Goal: Task Accomplishment & Management: Use online tool/utility

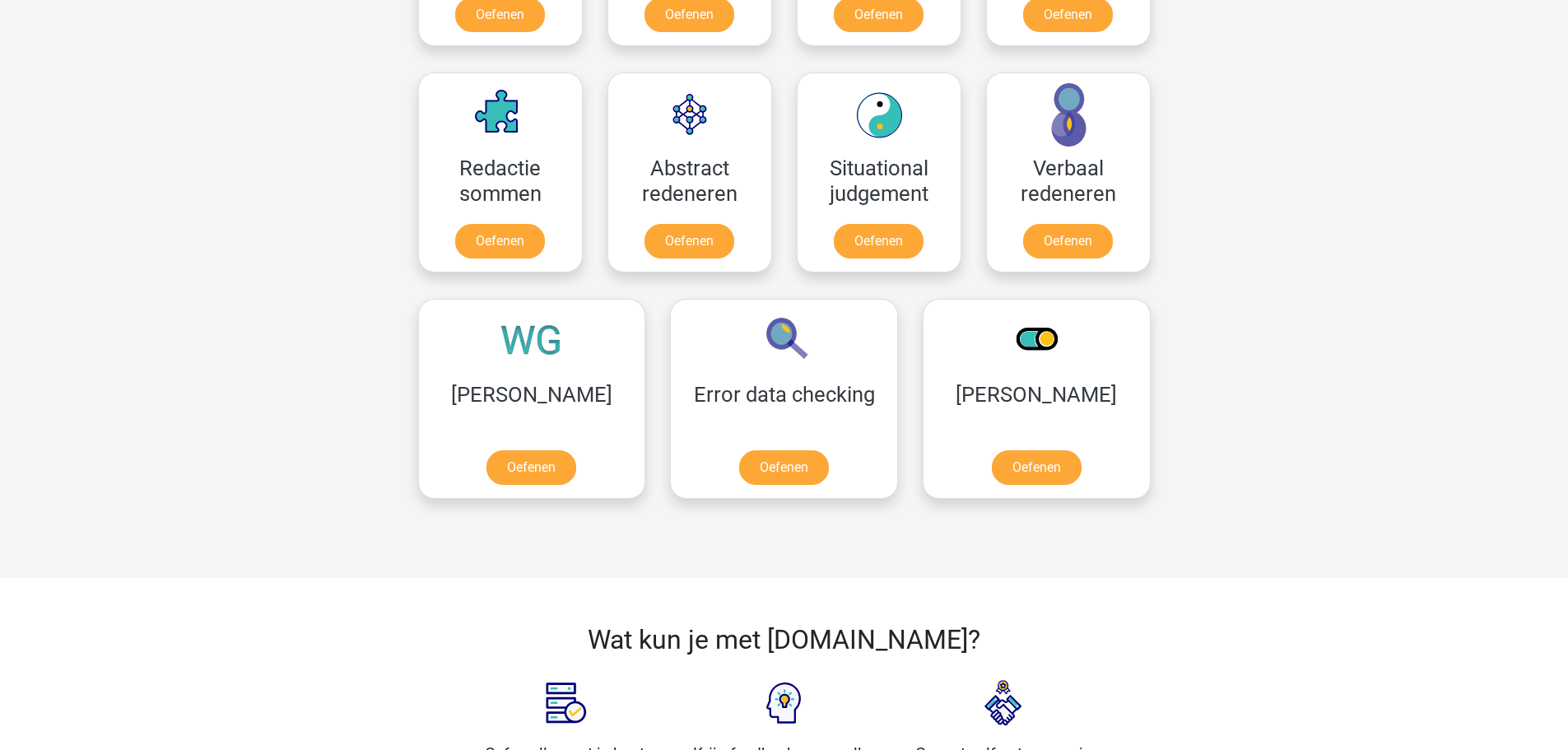
scroll to position [576, 0]
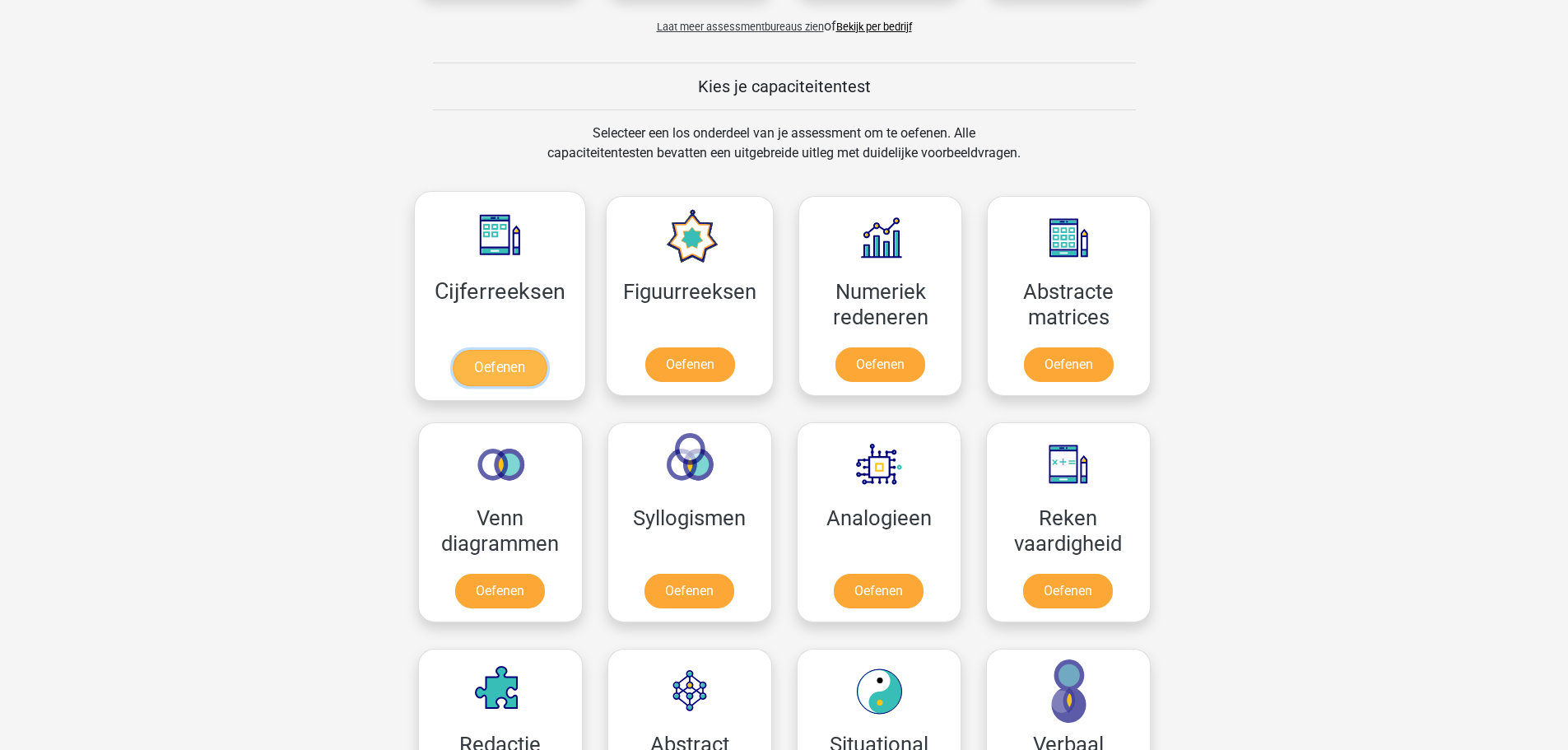
click at [495, 350] on link "Oefenen" at bounding box center [500, 367] width 94 height 36
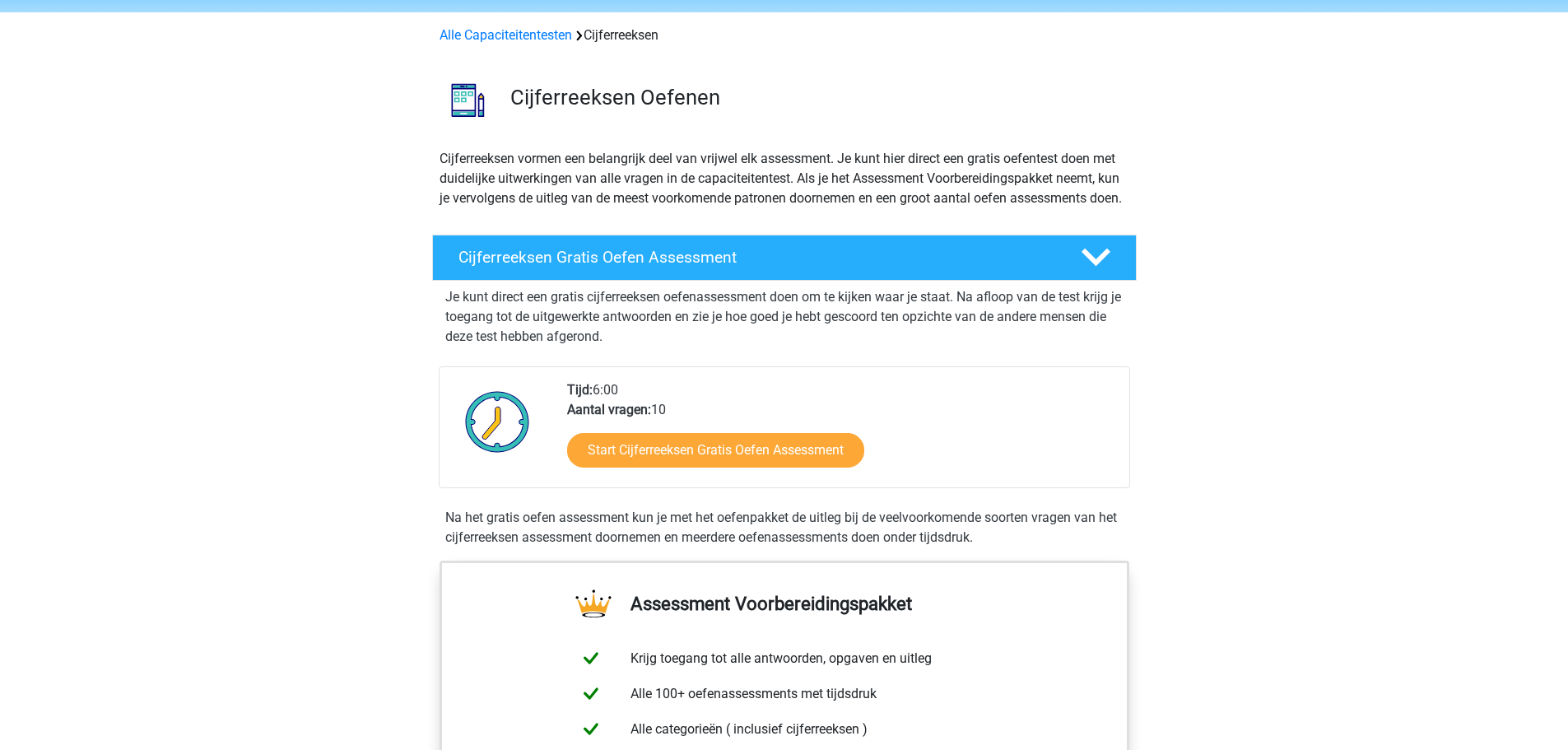
scroll to position [82, 0]
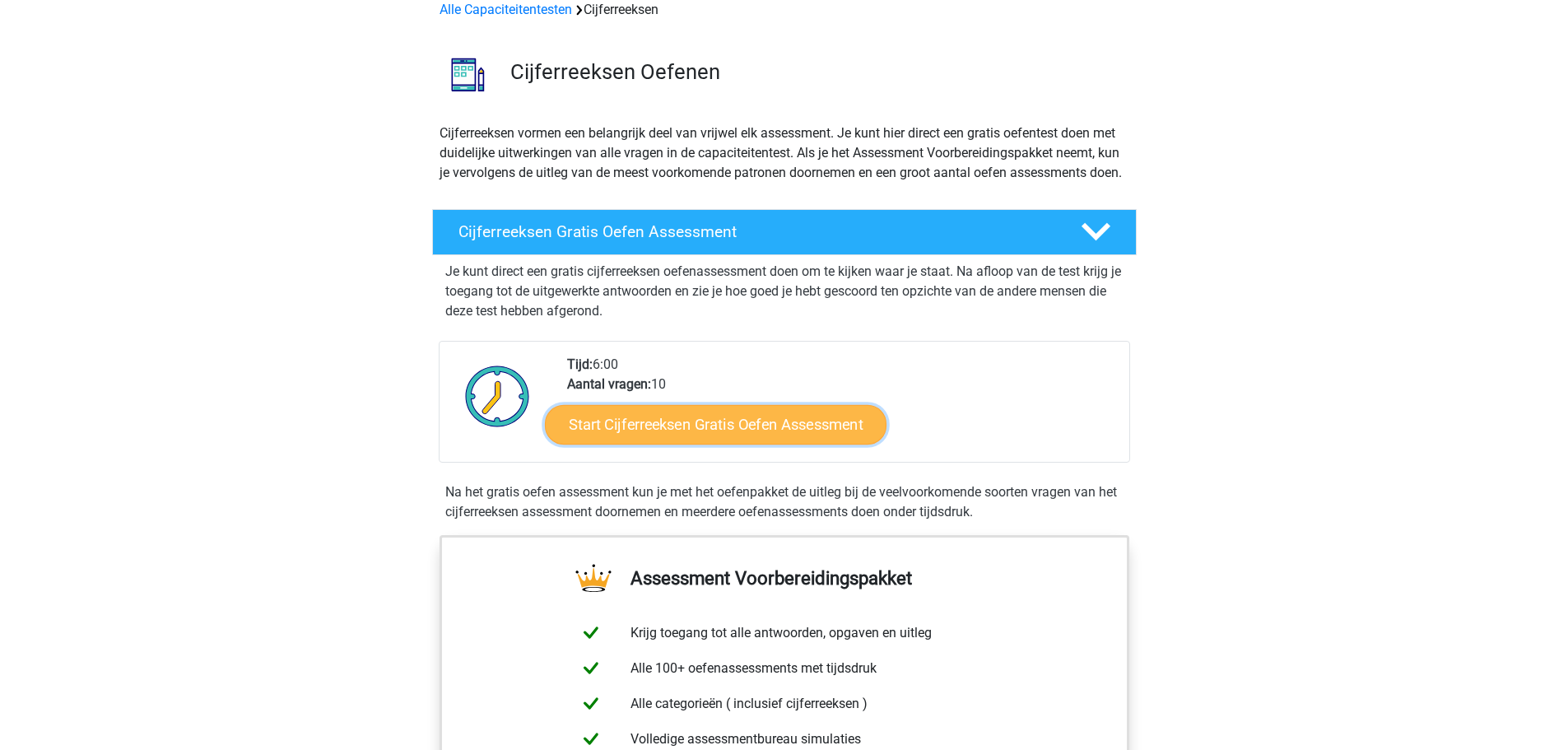
click at [697, 444] on link "Start Cijferreeksen Gratis Oefen Assessment" at bounding box center [716, 424] width 341 height 39
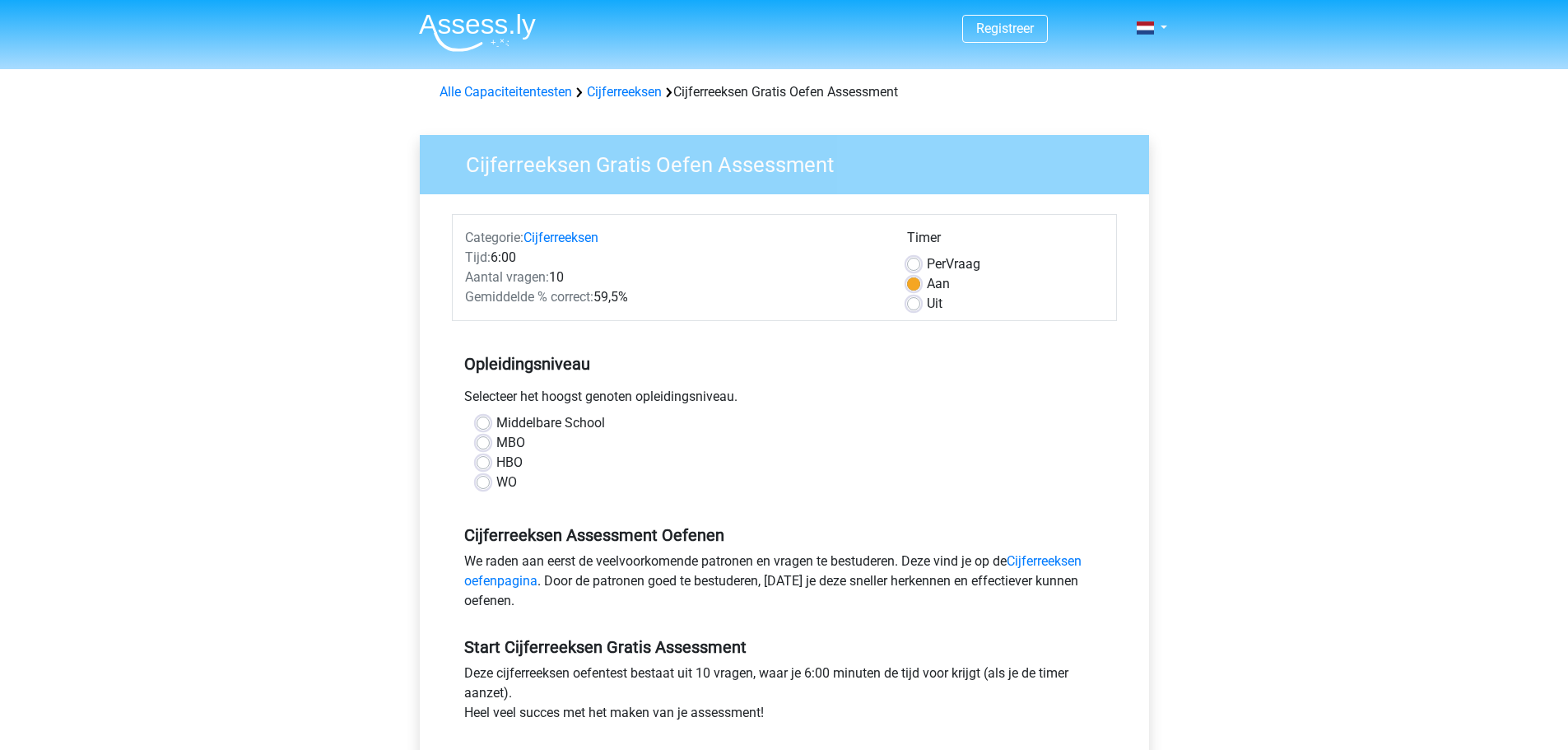
click at [505, 477] on label "WO" at bounding box center [507, 482] width 21 height 20
click at [490, 477] on input "WO" at bounding box center [483, 481] width 13 height 17
radio input "true"
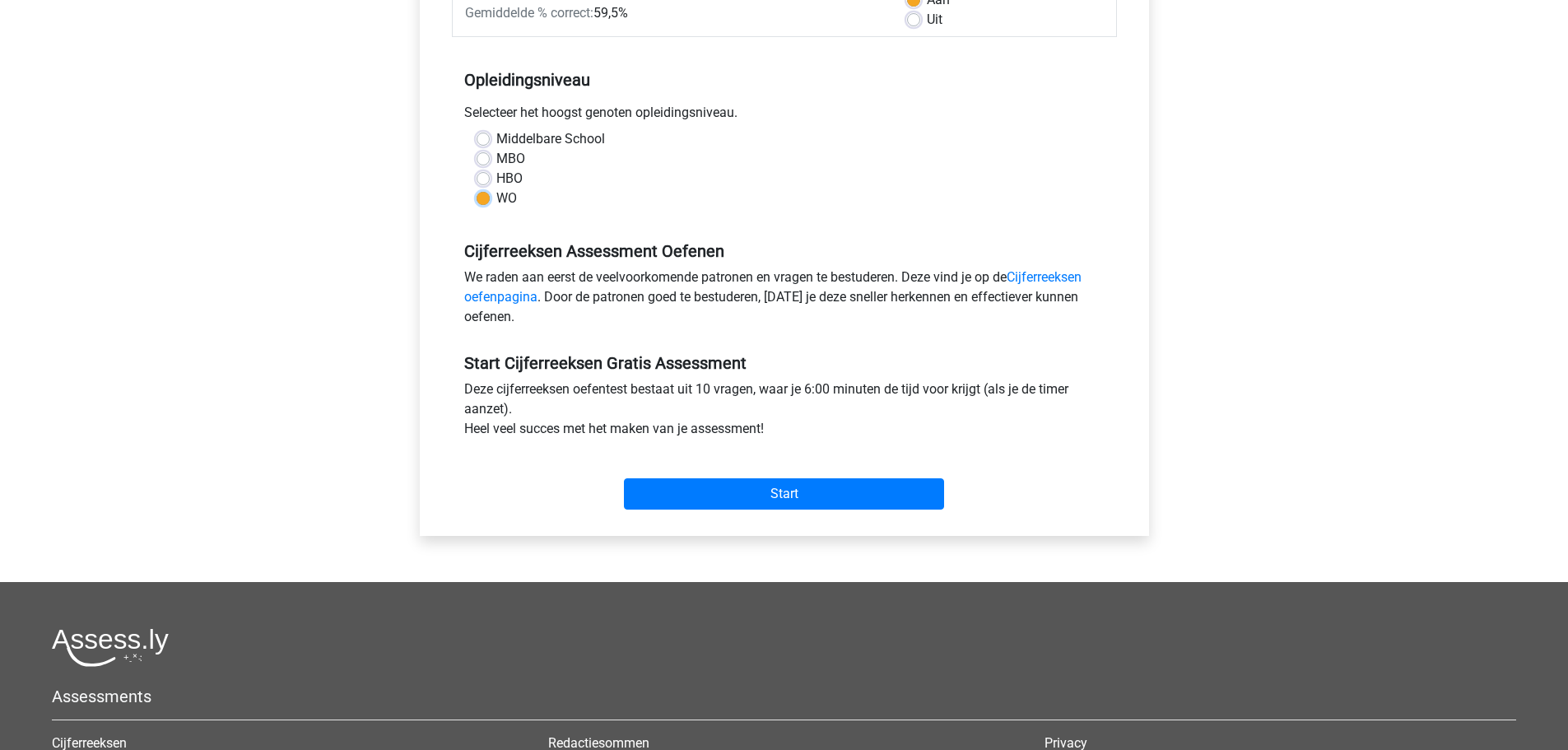
scroll to position [412, 0]
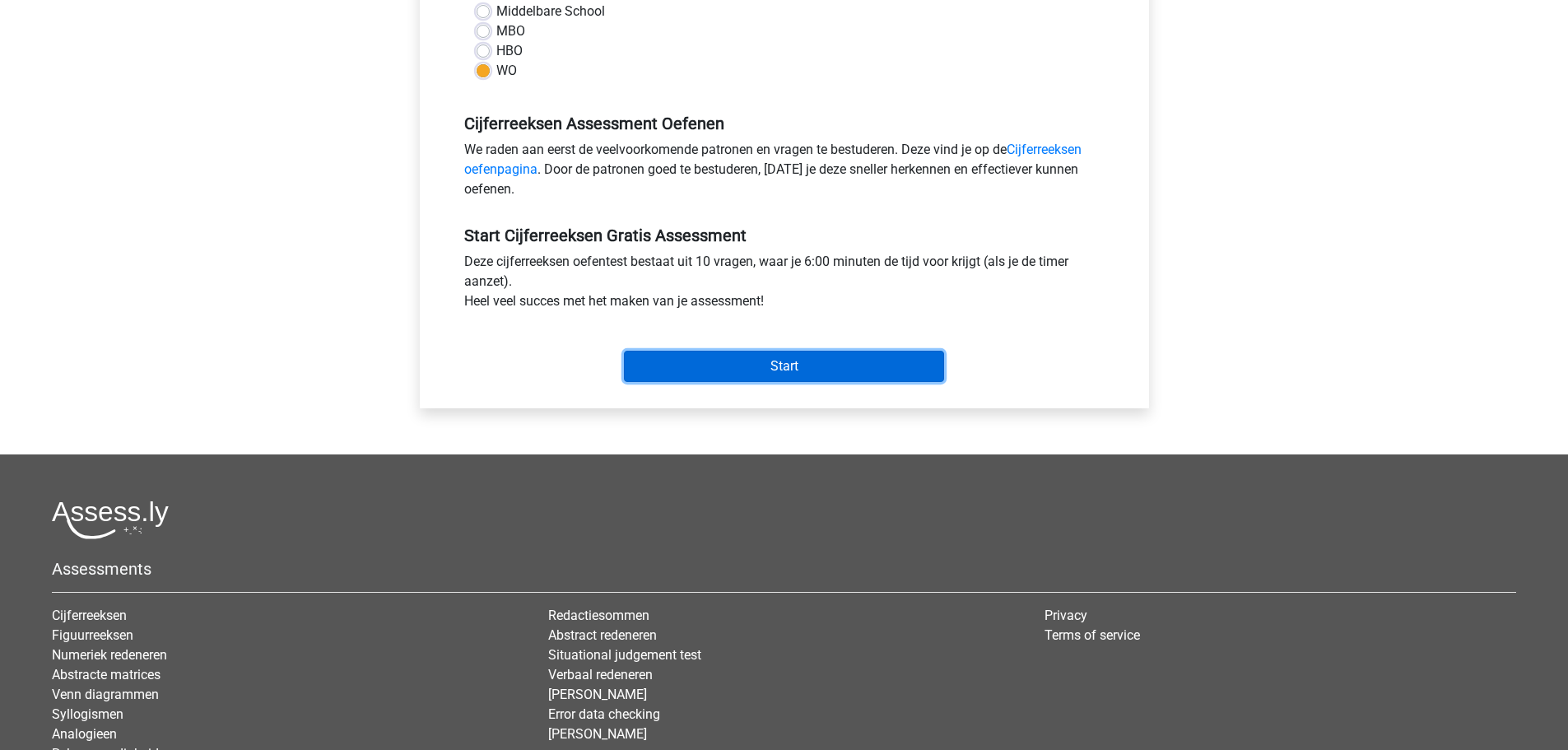
click at [695, 370] on input "Start" at bounding box center [784, 366] width 320 height 31
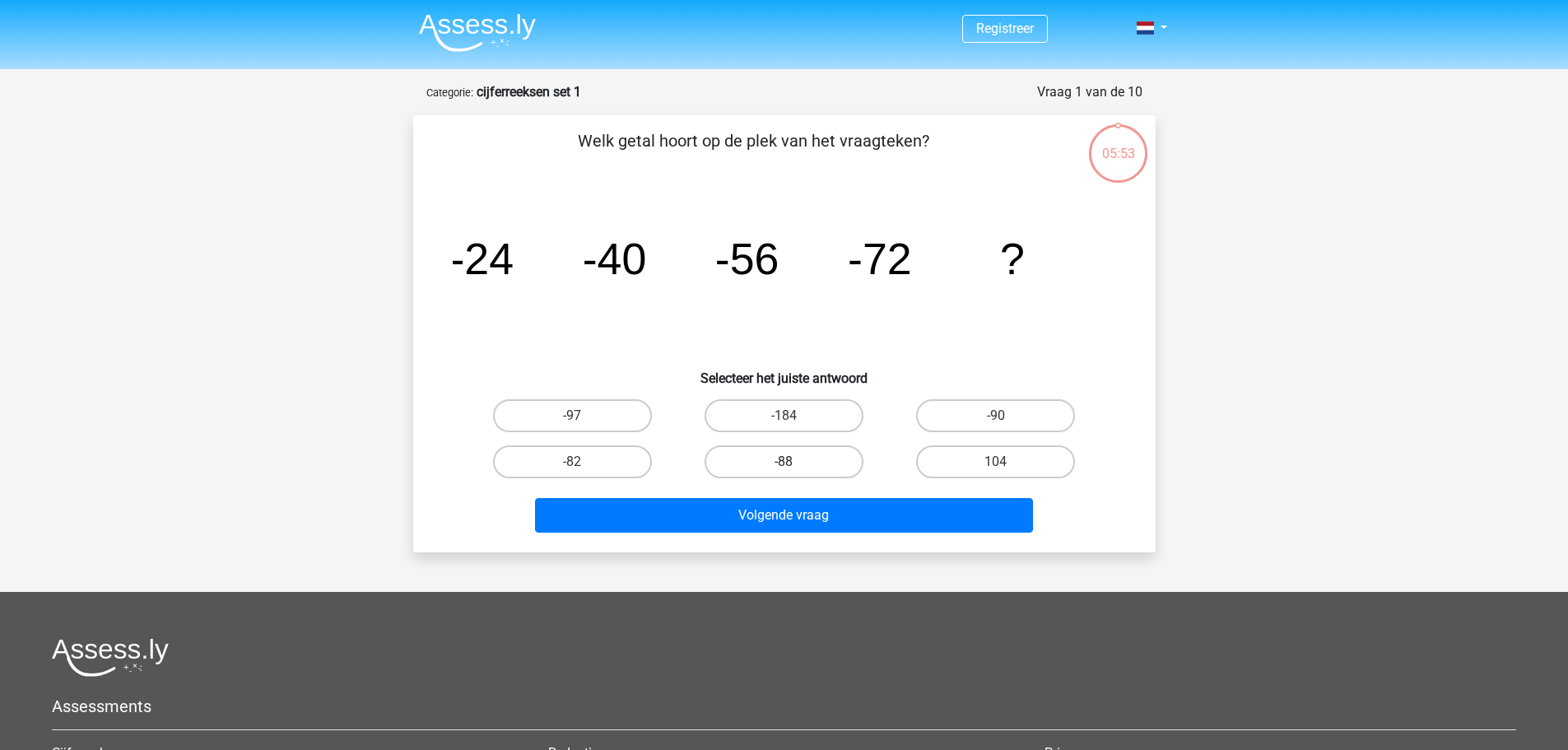
click at [758, 466] on label "-88" at bounding box center [784, 461] width 159 height 33
click at [784, 466] on input "-88" at bounding box center [789, 467] width 11 height 11
radio input "true"
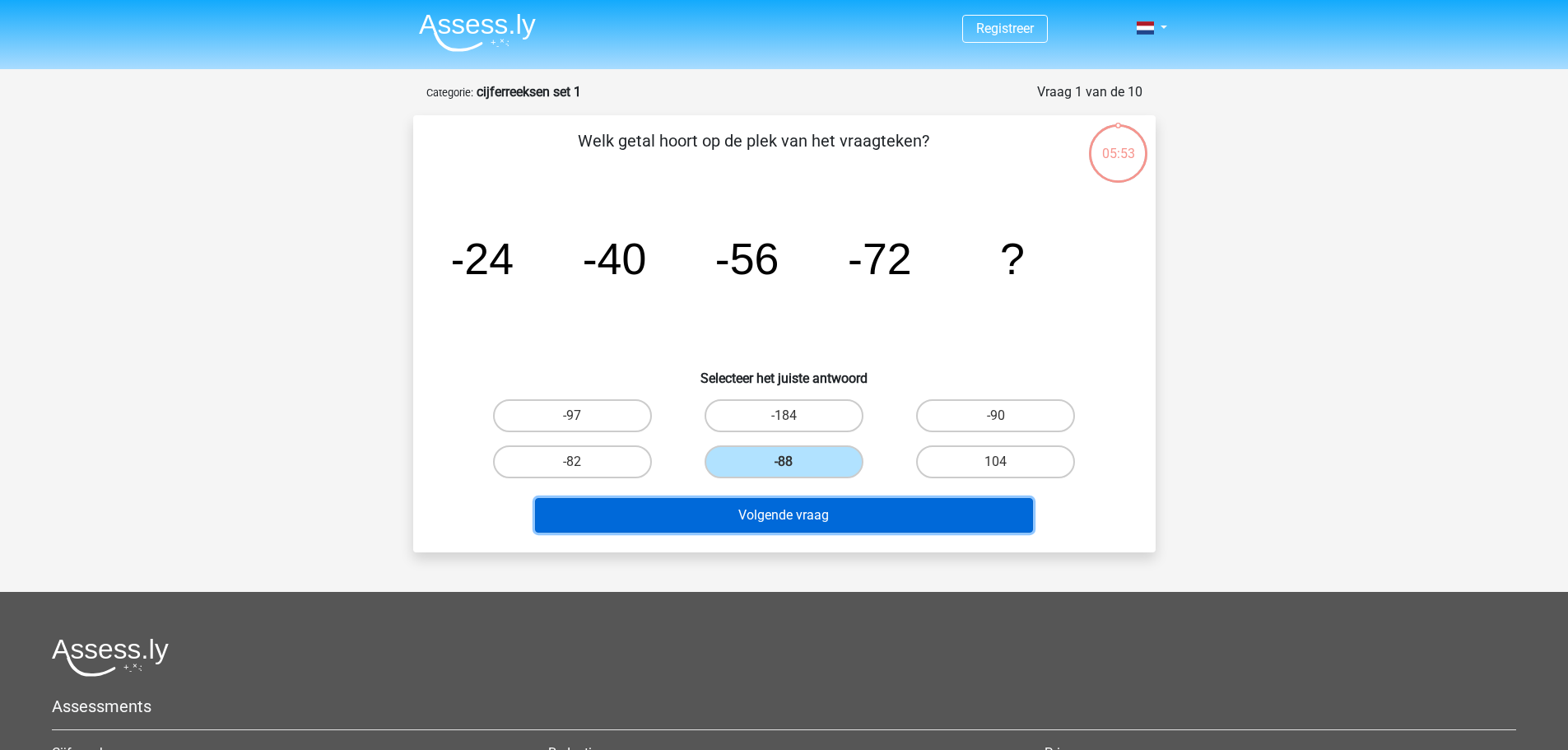
click at [789, 518] on button "Volgende vraag" at bounding box center [784, 515] width 498 height 34
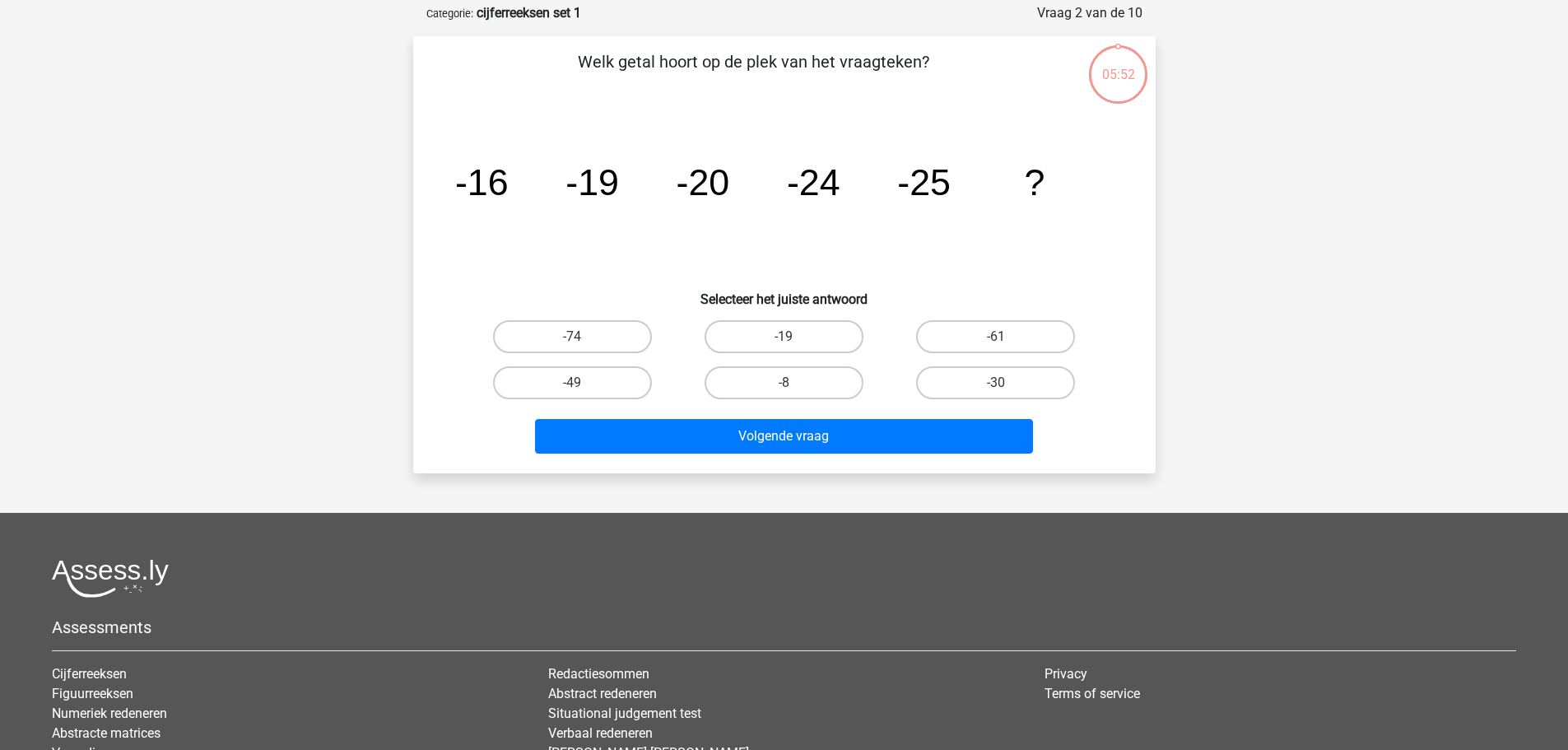
scroll to position [82, 0]
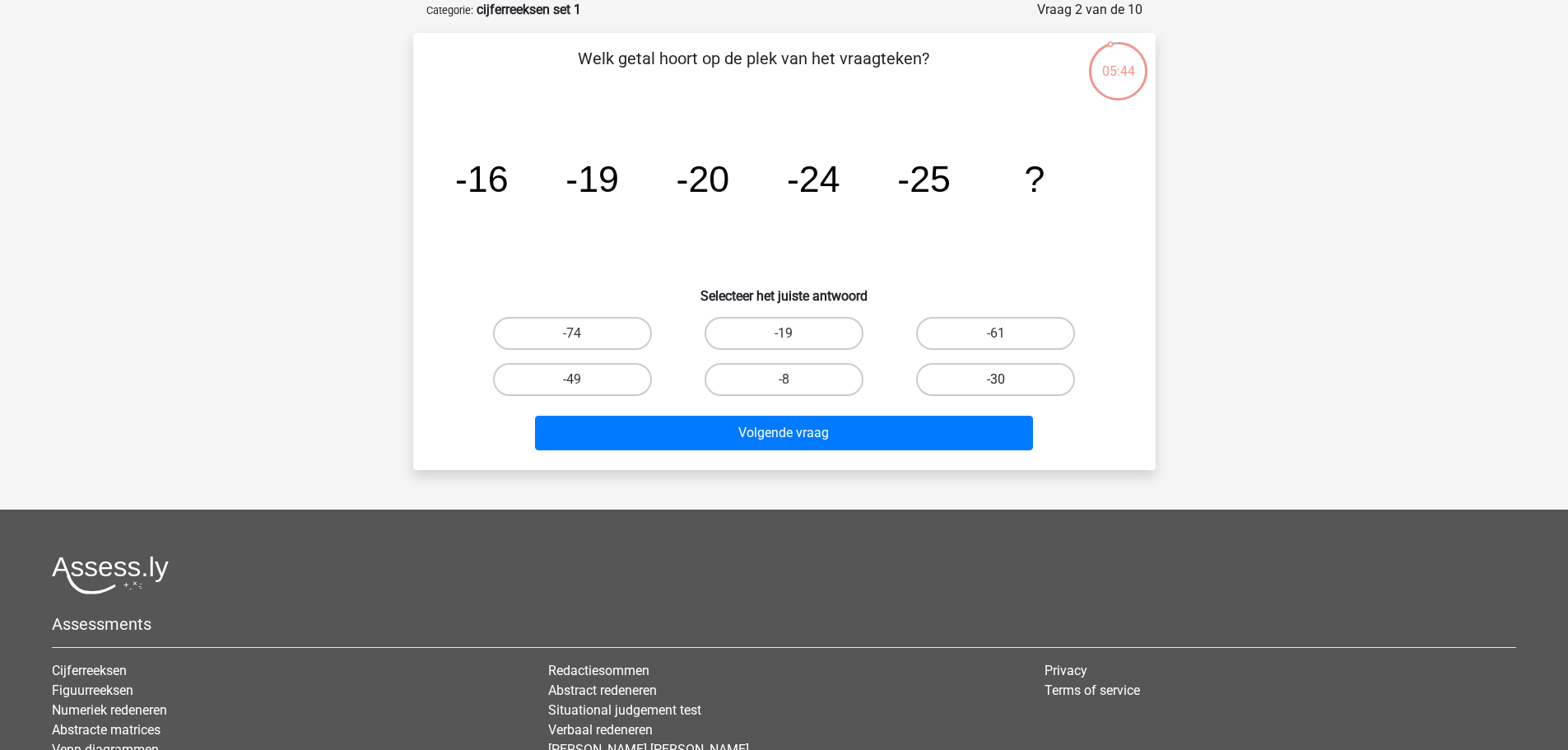
click at [944, 385] on label "-30" at bounding box center [995, 379] width 159 height 33
click at [996, 385] on input "-30" at bounding box center [1001, 384] width 11 height 11
radio input "true"
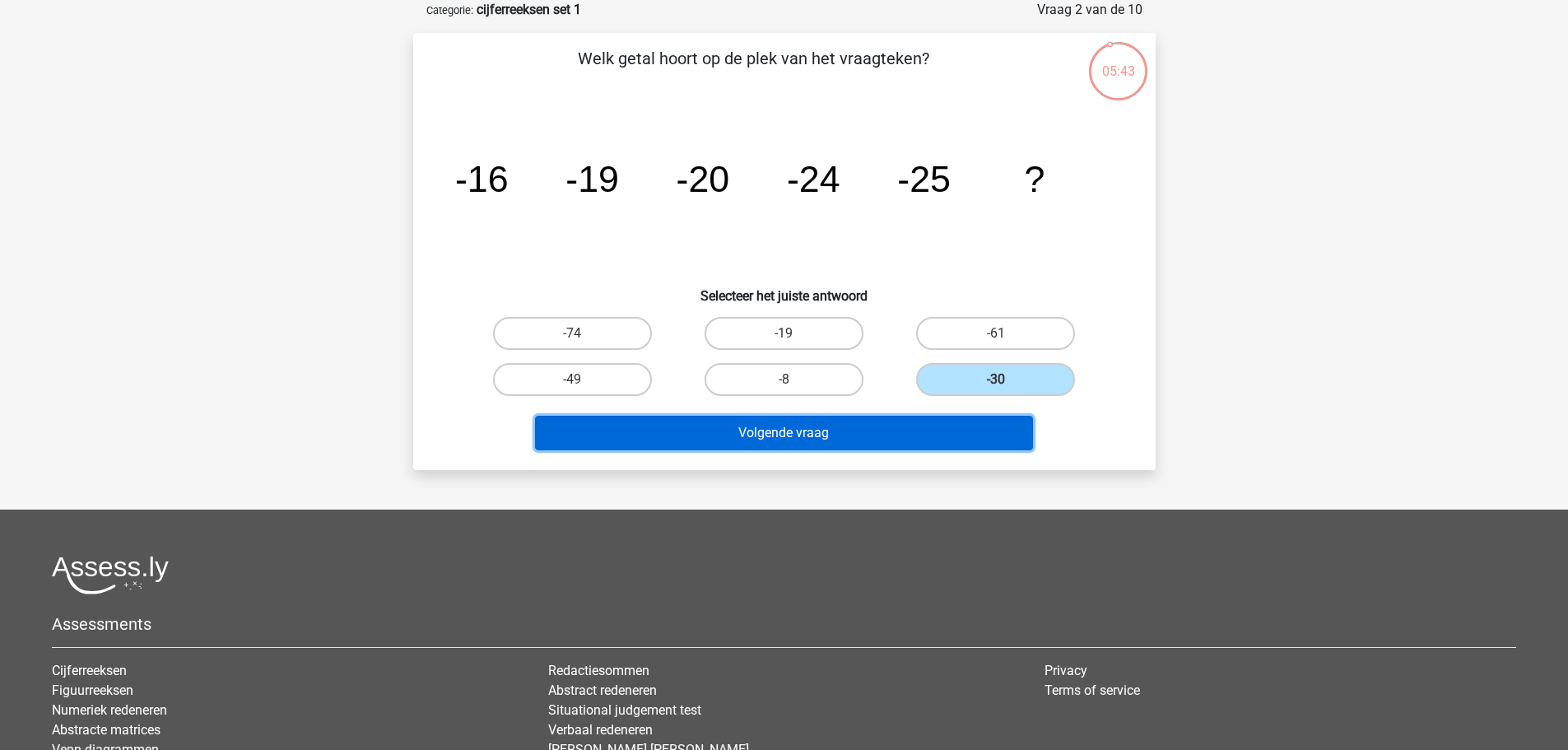
click at [882, 438] on button "Volgende vraag" at bounding box center [784, 433] width 498 height 34
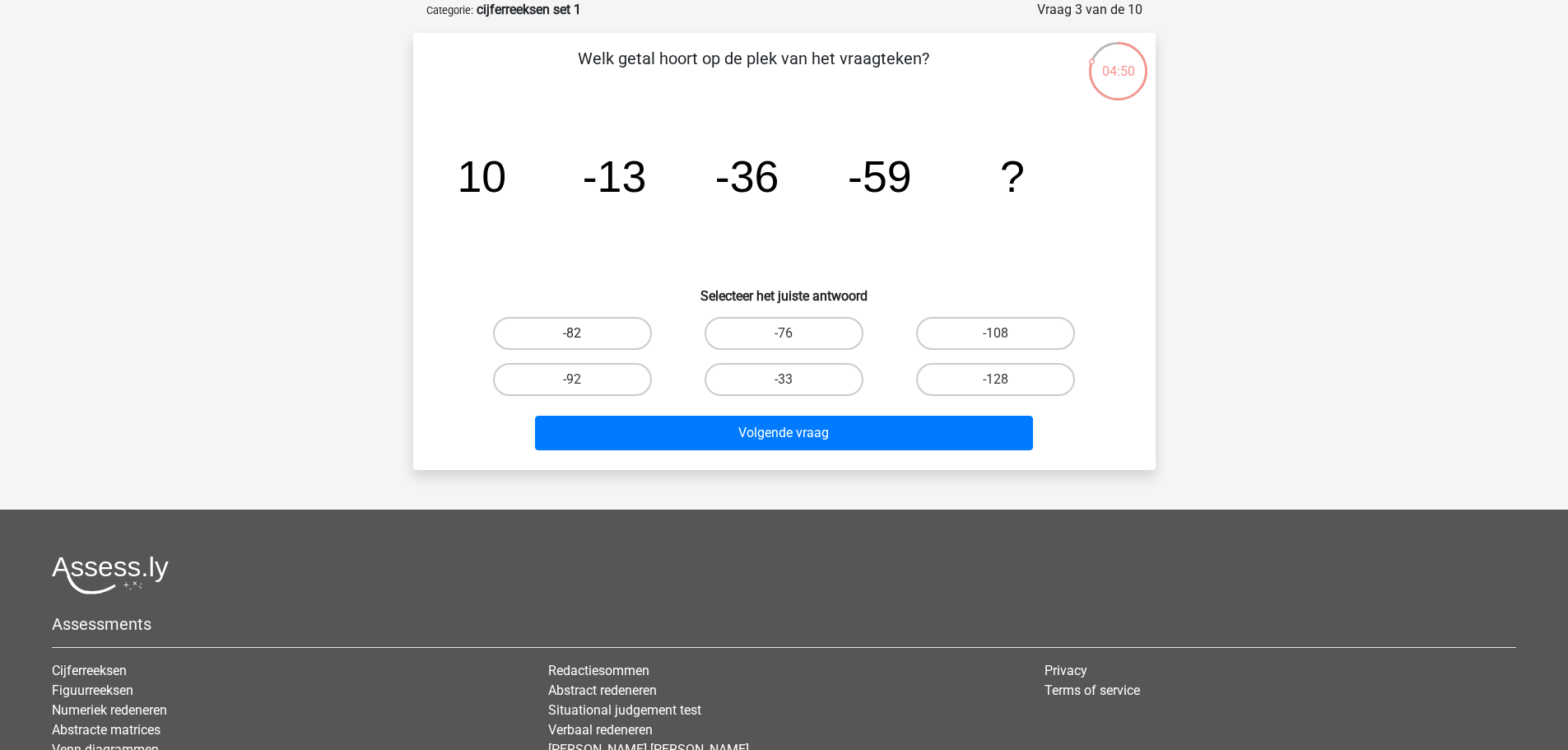
click at [531, 326] on label "-82" at bounding box center [572, 333] width 159 height 33
click at [572, 333] on input "-82" at bounding box center [577, 338] width 11 height 11
radio input "true"
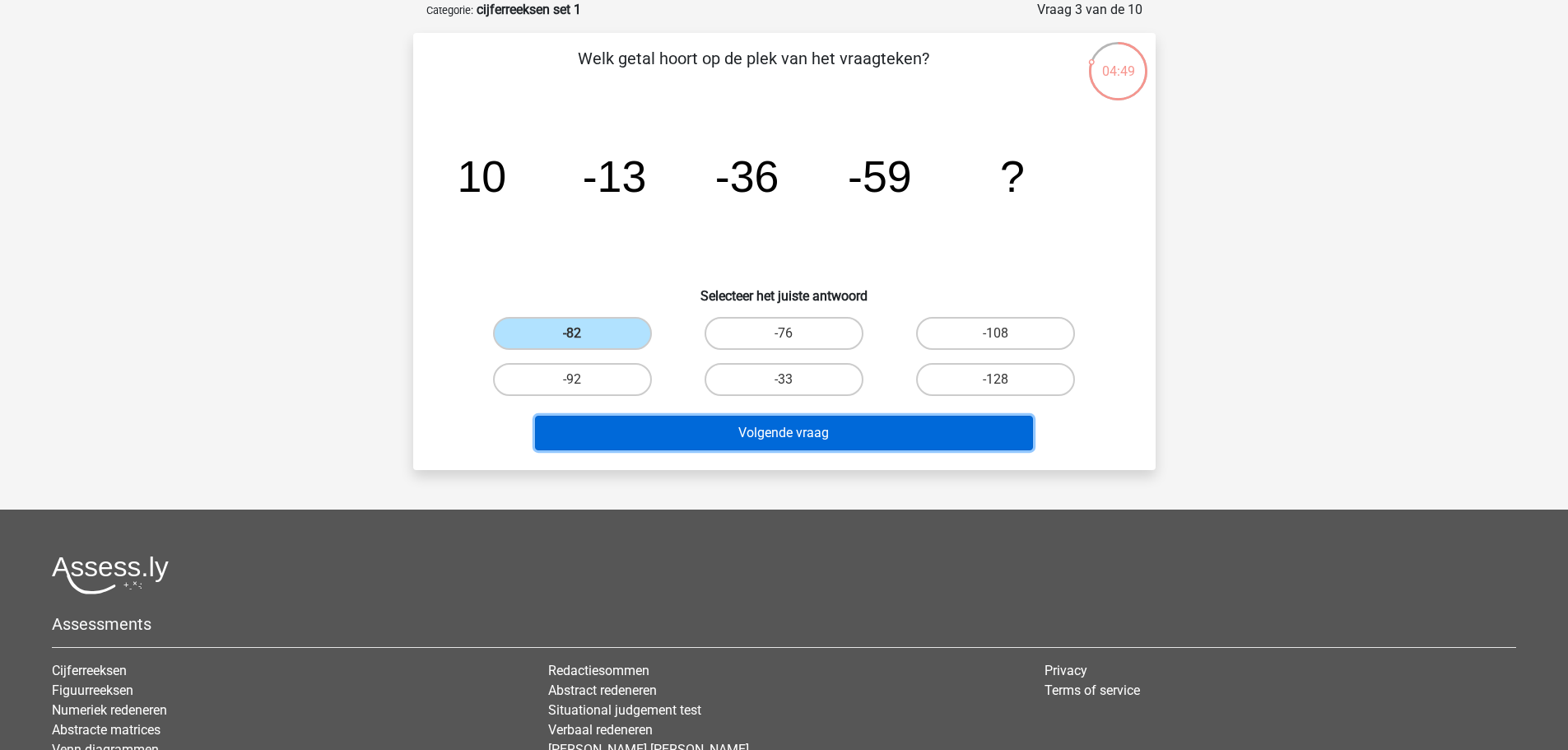
click at [657, 422] on button "Volgende vraag" at bounding box center [784, 433] width 498 height 34
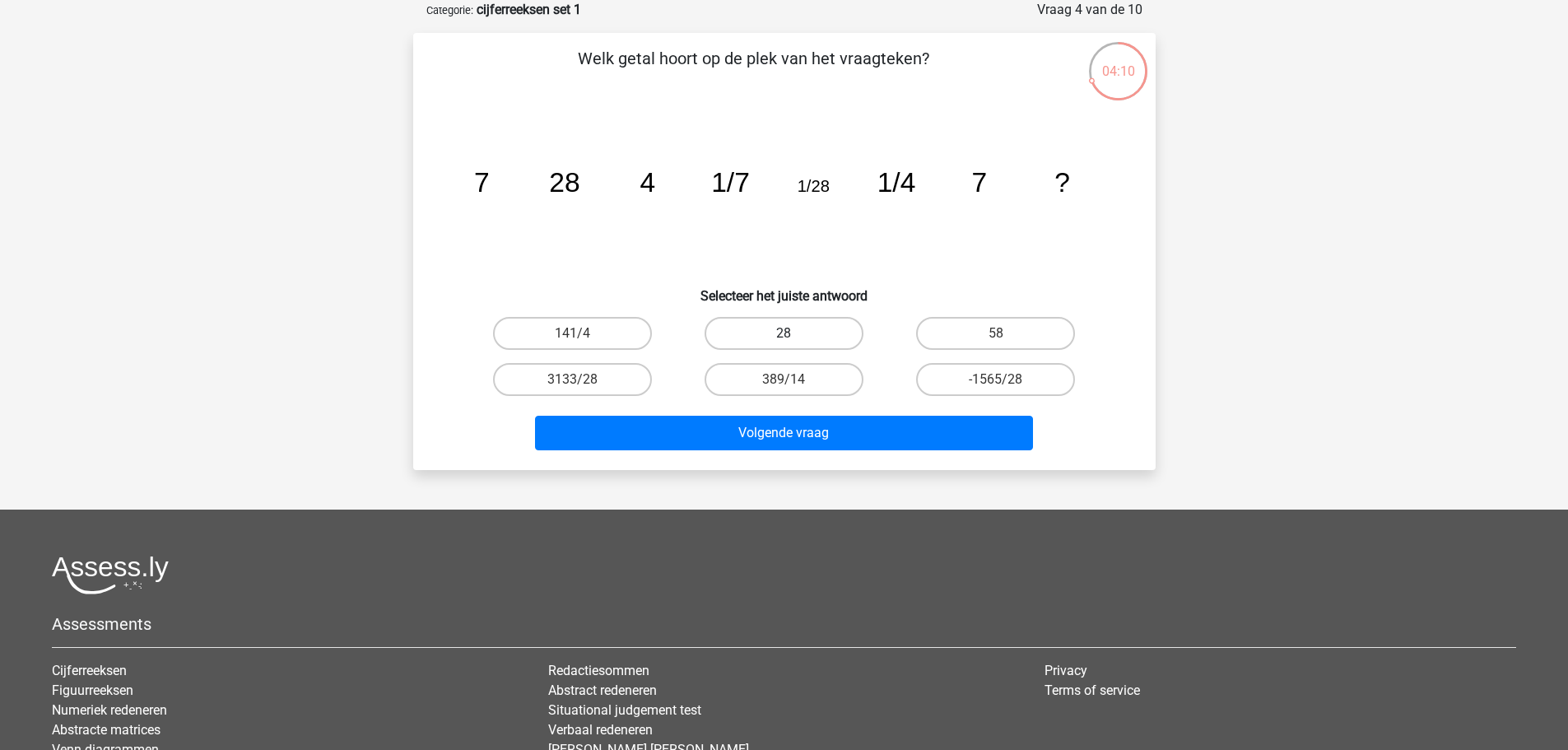
click at [778, 331] on label "28" at bounding box center [784, 333] width 159 height 33
click at [784, 333] on input "28" at bounding box center [789, 338] width 11 height 11
radio input "true"
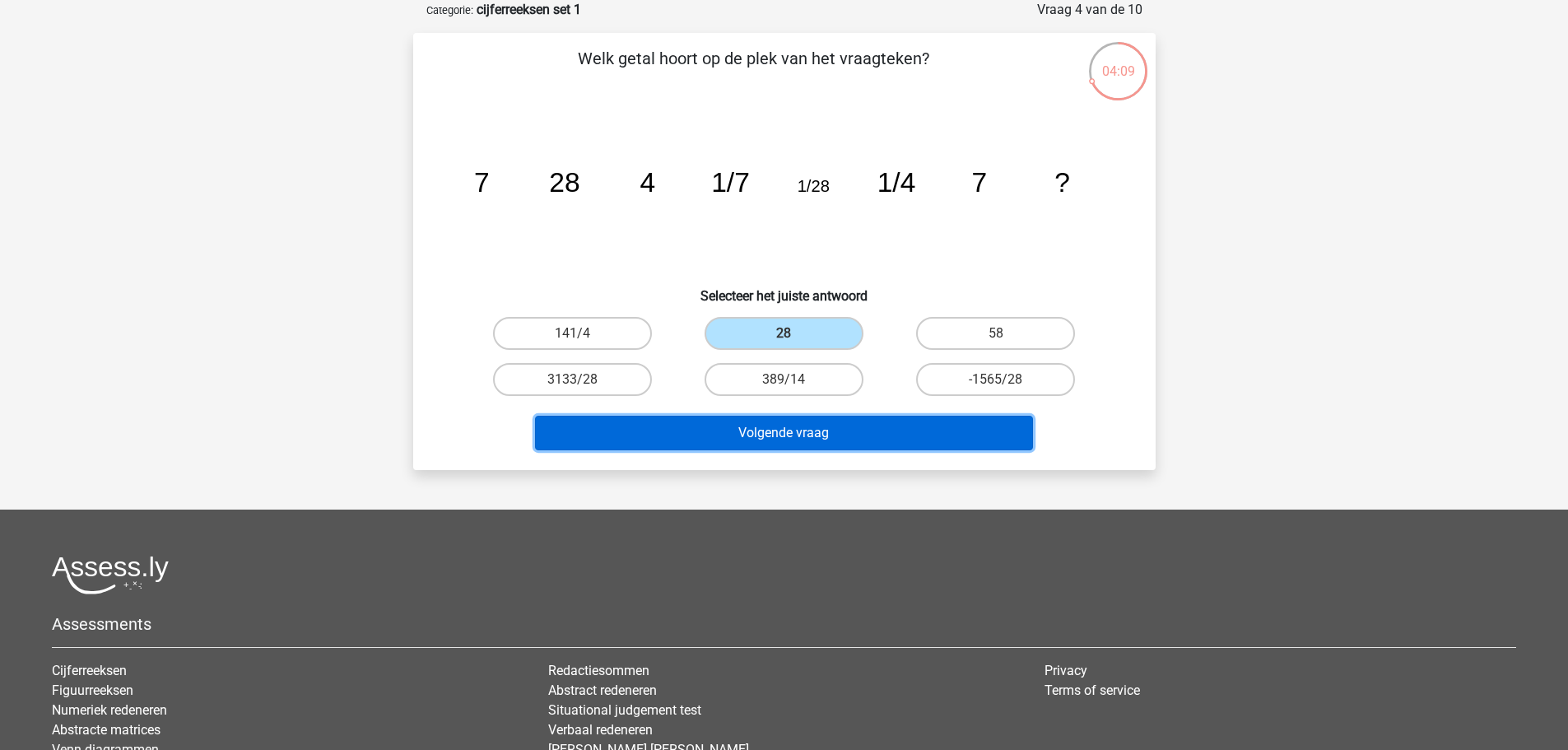
click at [777, 428] on button "Volgende vraag" at bounding box center [784, 433] width 498 height 34
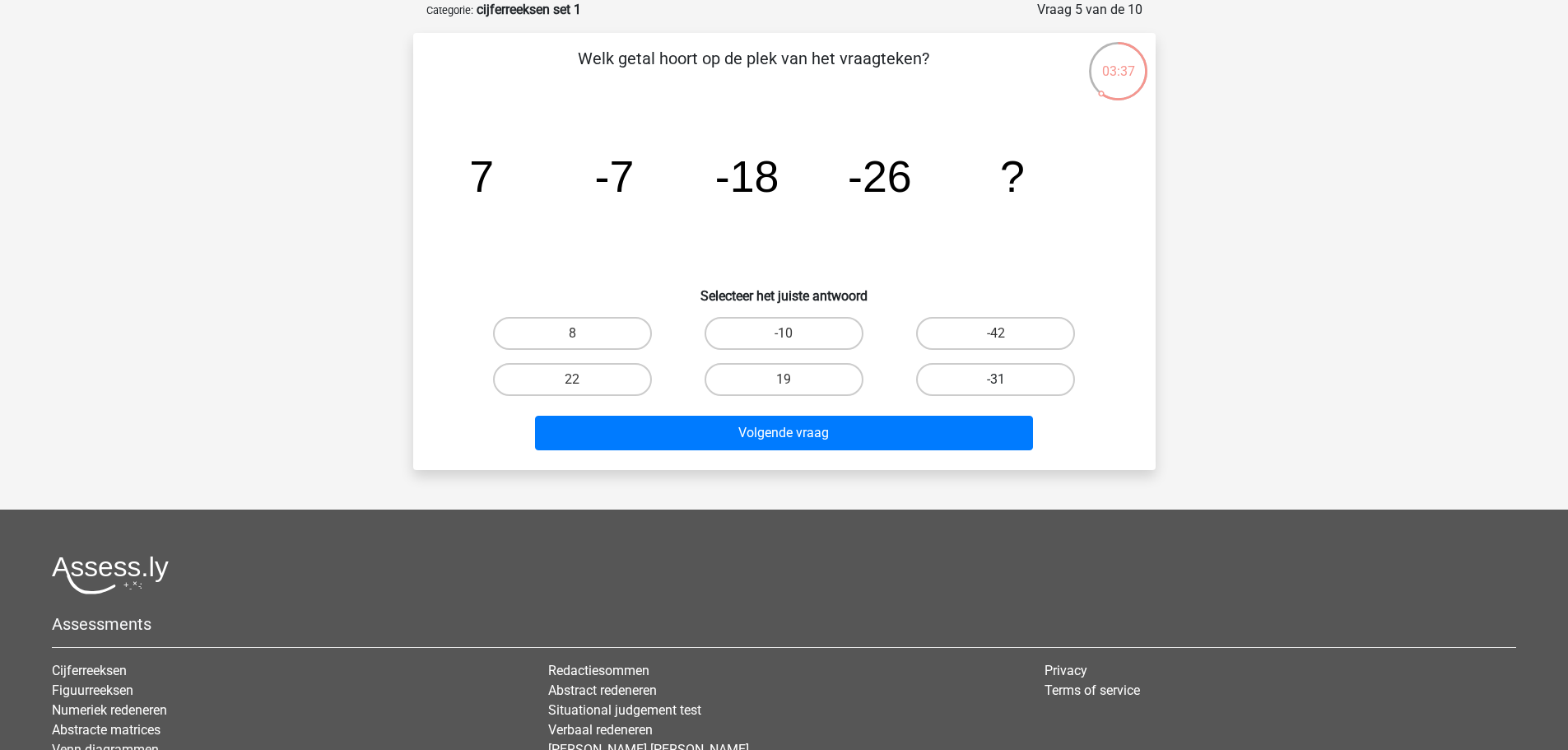
drag, startPoint x: 582, startPoint y: 170, endPoint x: 1008, endPoint y: 364, distance: 468.1
click at [1009, 362] on div "-31" at bounding box center [996, 379] width 211 height 46
click at [1001, 374] on label "-31" at bounding box center [995, 379] width 159 height 33
click at [1001, 379] on input "-31" at bounding box center [1001, 384] width 11 height 11
radio input "true"
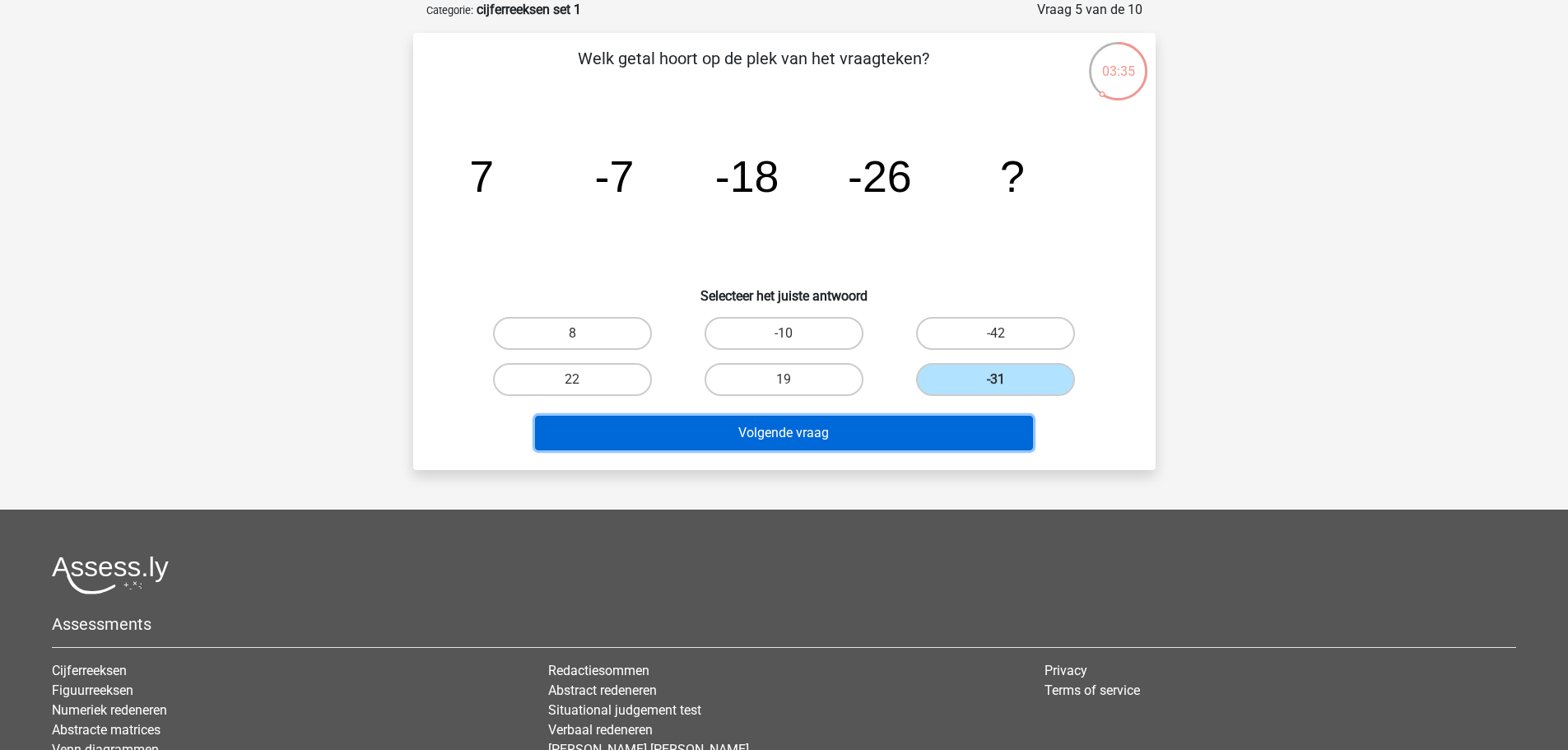
click at [950, 428] on button "Volgende vraag" at bounding box center [784, 433] width 498 height 34
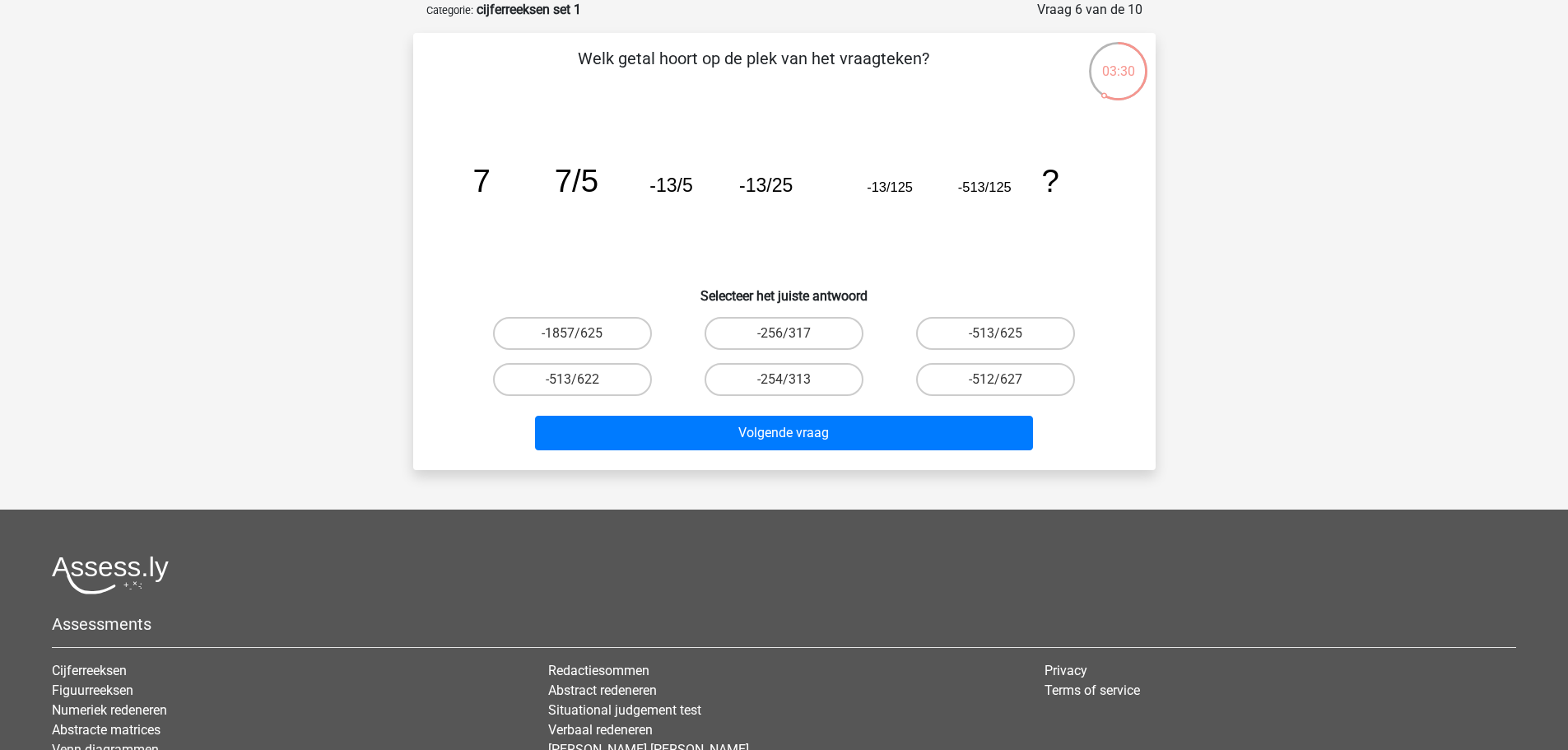
drag, startPoint x: 950, startPoint y: 428, endPoint x: 653, endPoint y: 208, distance: 369.6
click at [653, 208] on icon "image/svg+xml 7 7/5 -13/5 -13/25 -13/125 -513/125 ?" at bounding box center [784, 192] width 664 height 166
click at [964, 331] on label "-513/625" at bounding box center [995, 333] width 159 height 33
click at [996, 333] on input "-513/625" at bounding box center [1001, 338] width 11 height 11
radio input "true"
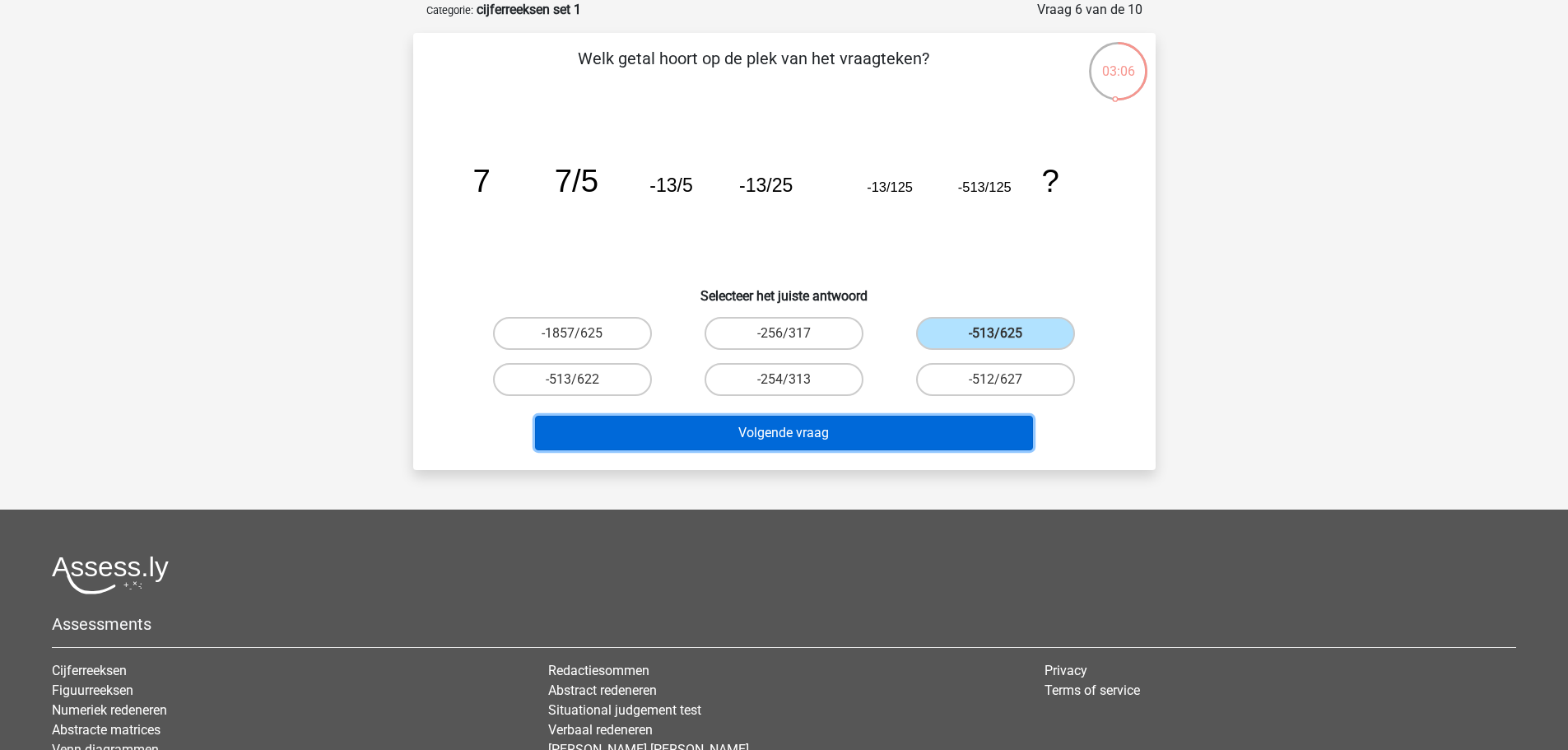
click at [884, 424] on button "Volgende vraag" at bounding box center [784, 433] width 498 height 34
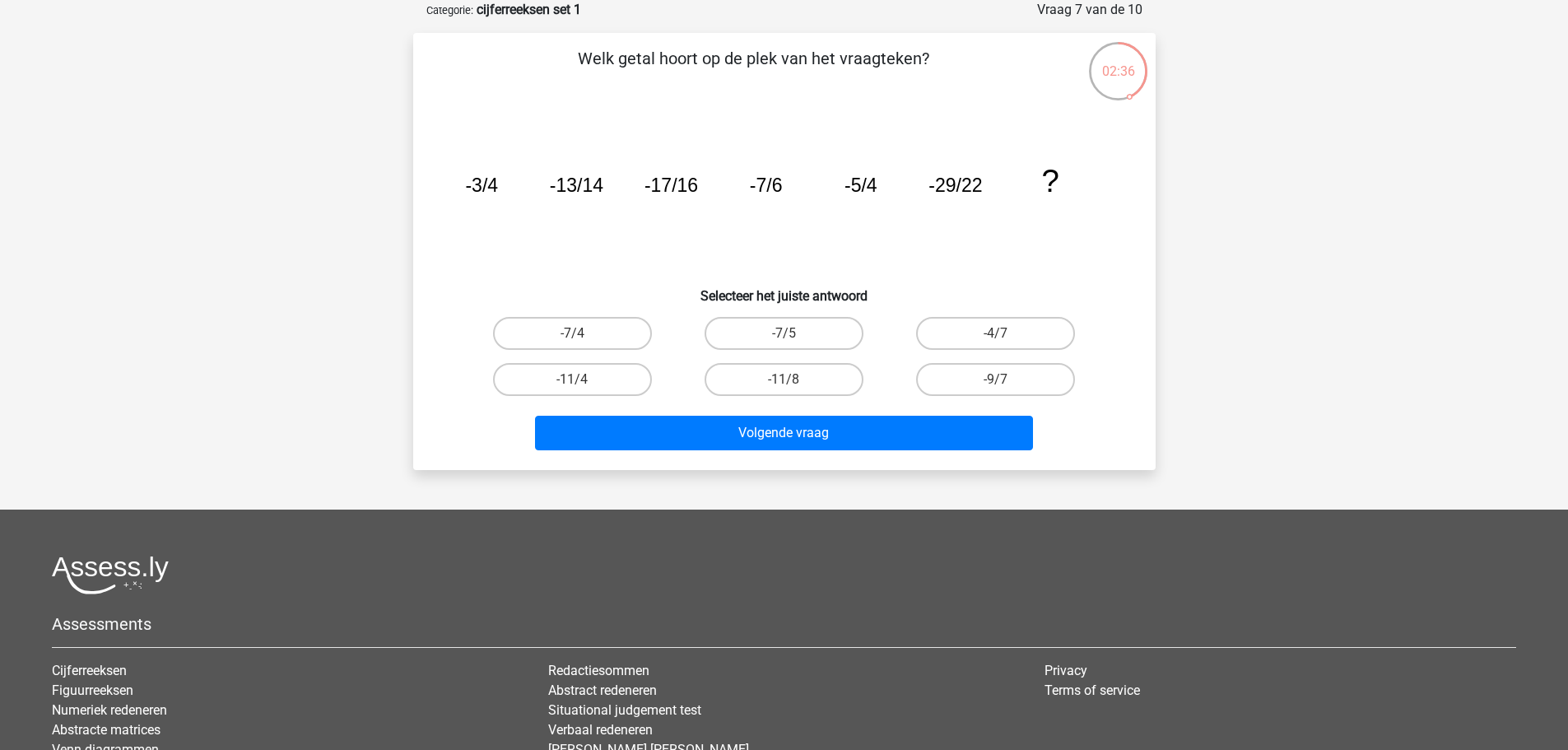
click at [800, 404] on div "Volgende vraag" at bounding box center [784, 430] width 690 height 55
click at [555, 332] on label "-7/4" at bounding box center [572, 333] width 159 height 33
click at [572, 333] on input "-7/4" at bounding box center [577, 338] width 11 height 11
radio input "true"
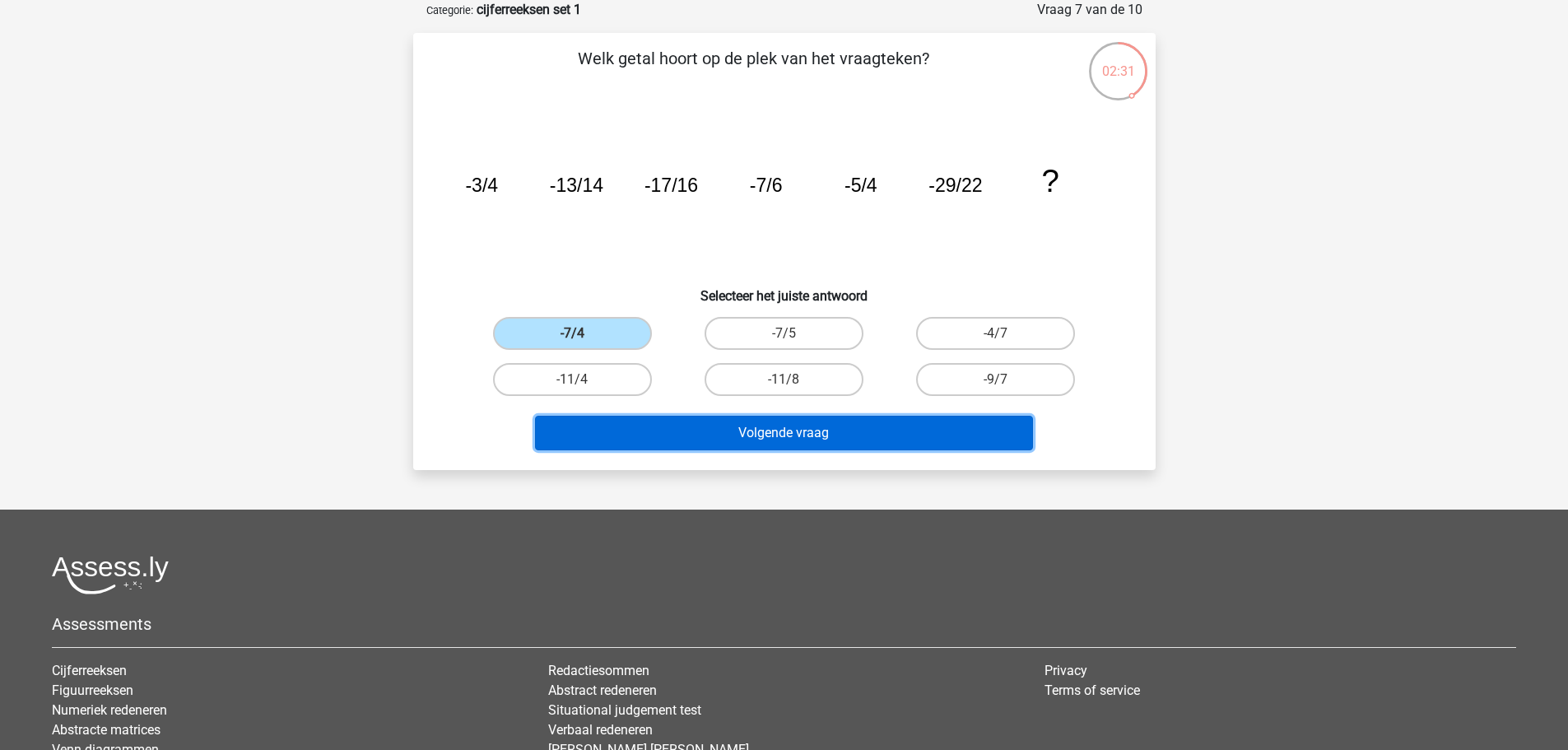
click at [665, 444] on button "Volgende vraag" at bounding box center [784, 433] width 498 height 34
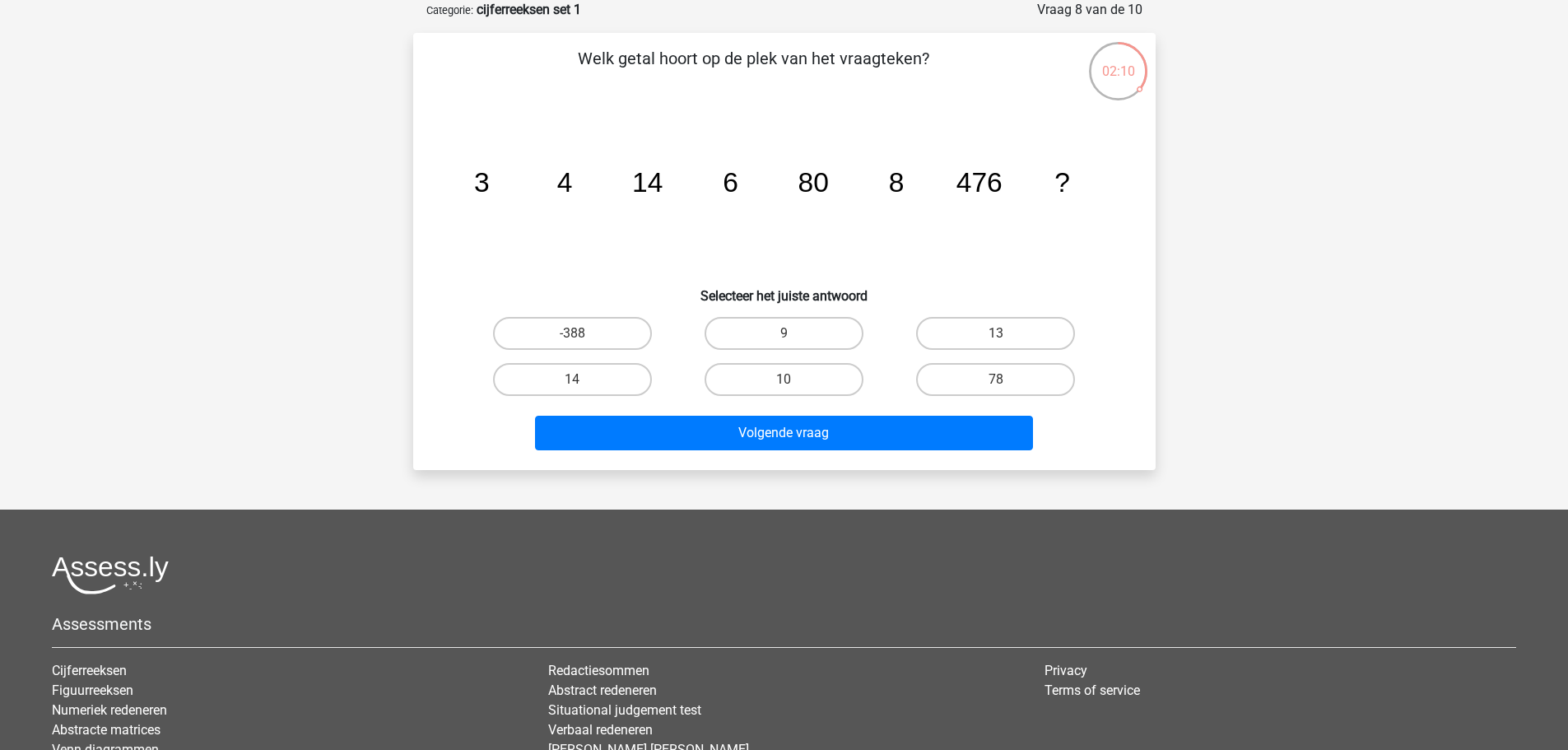
drag, startPoint x: 590, startPoint y: 216, endPoint x: 521, endPoint y: 222, distance: 69.3
click at [521, 222] on icon "image/svg+xml 3 4 14 6 80 8 476 ?" at bounding box center [784, 192] width 664 height 166
click at [961, 383] on label "78" at bounding box center [995, 379] width 159 height 33
click at [996, 383] on input "78" at bounding box center [1001, 384] width 11 height 11
radio input "true"
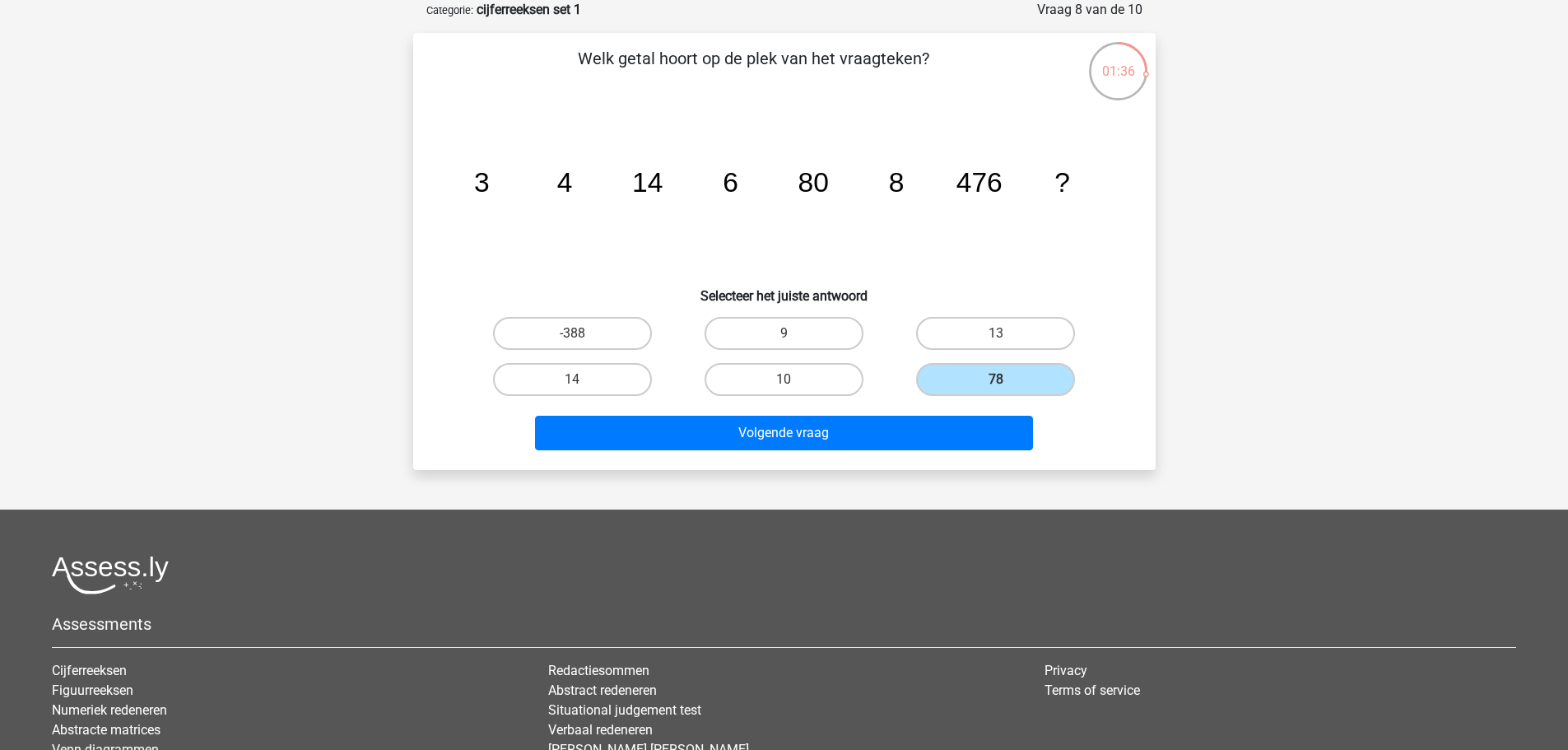
click at [947, 414] on div "Volgende vraag" at bounding box center [784, 430] width 690 height 55
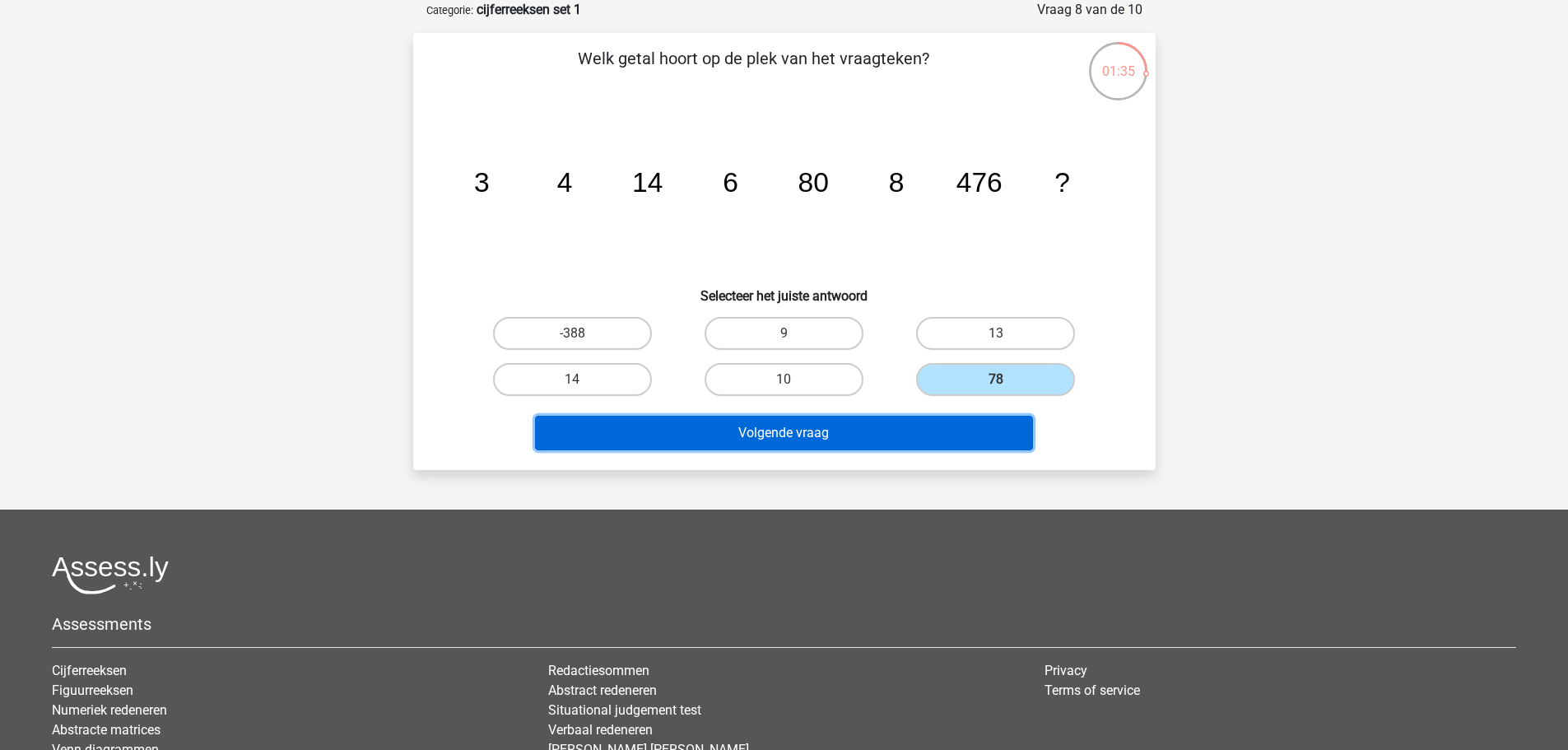
click at [771, 441] on button "Volgende vraag" at bounding box center [784, 433] width 498 height 34
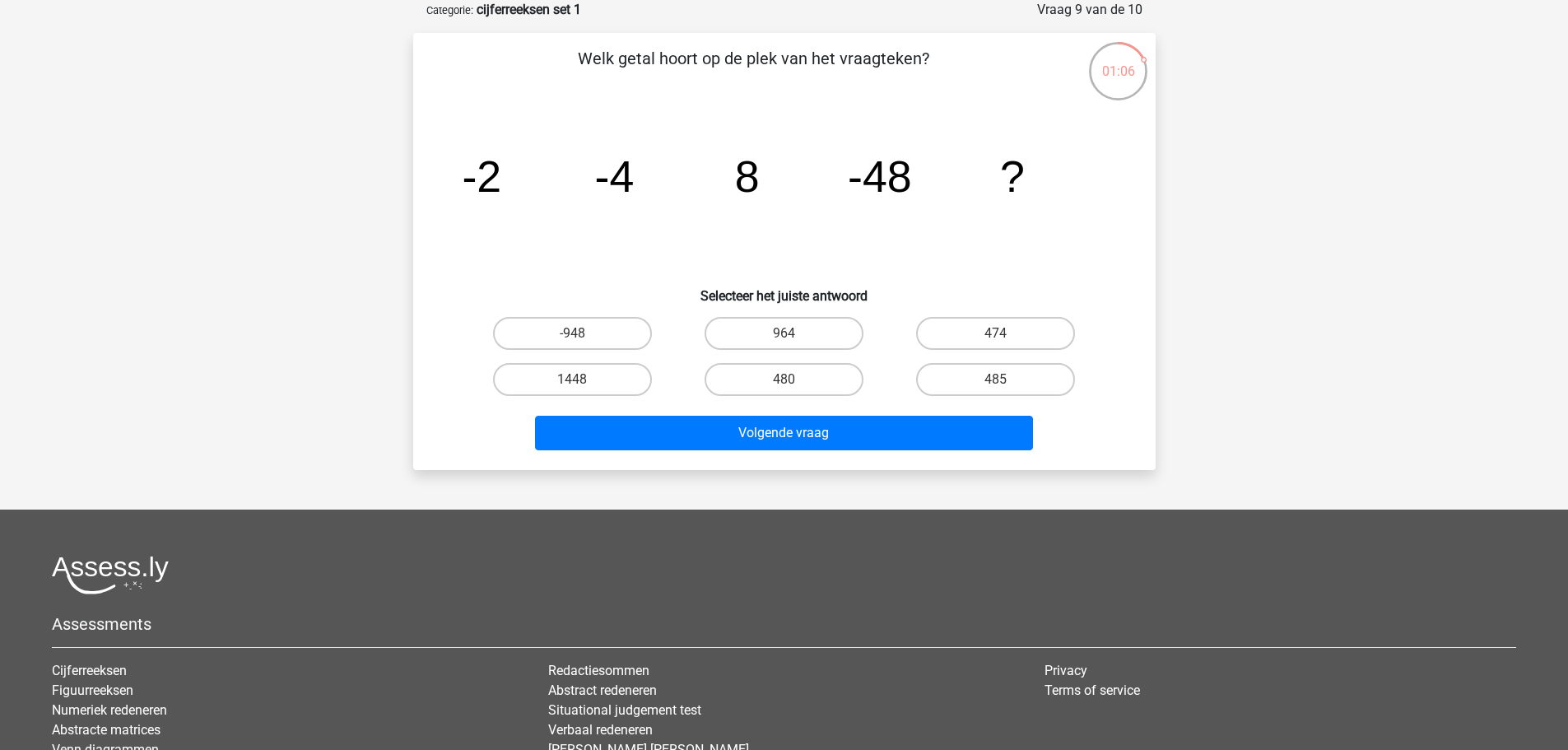
click at [784, 341] on input "964" at bounding box center [789, 338] width 11 height 11
radio input "true"
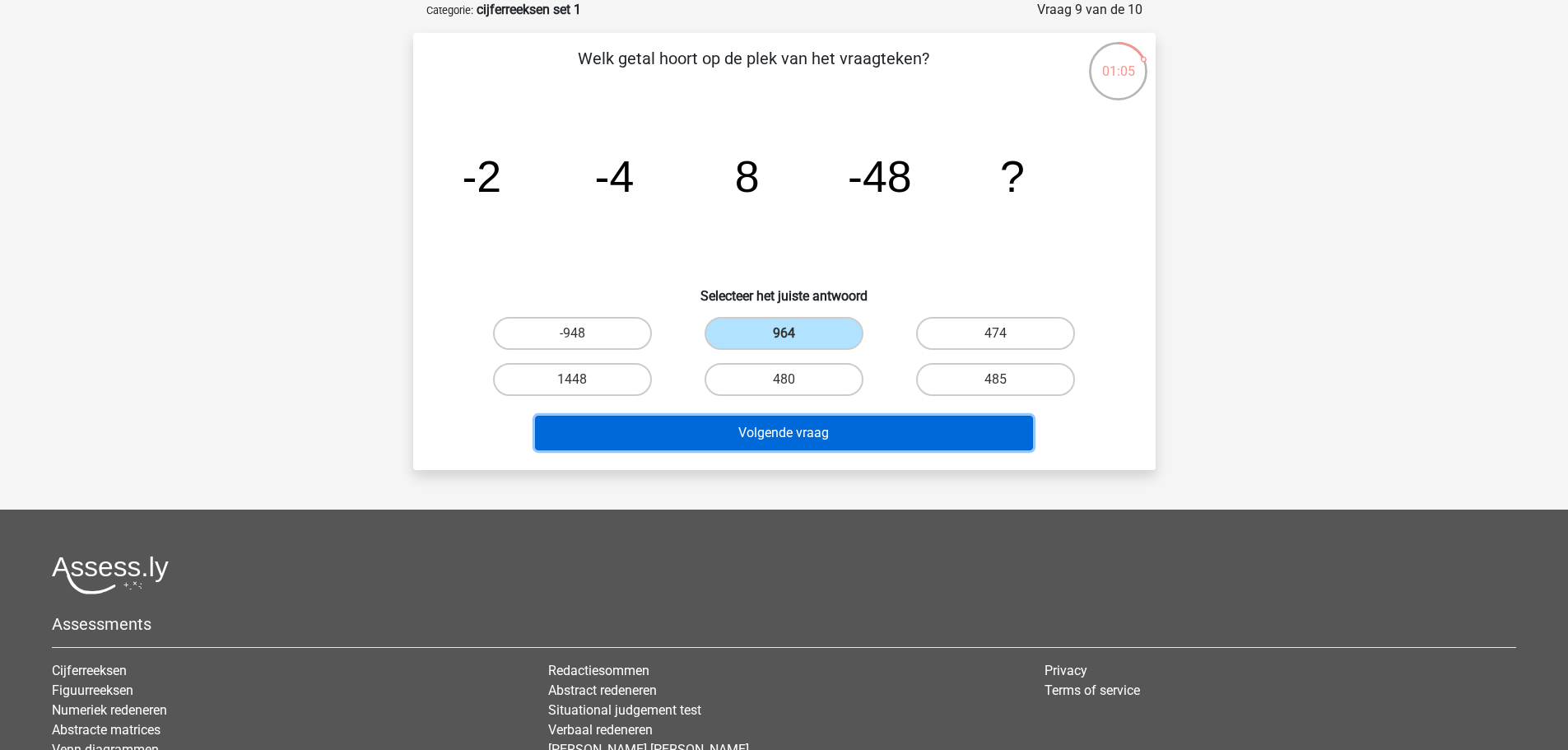
click at [783, 430] on button "Volgende vraag" at bounding box center [784, 433] width 498 height 34
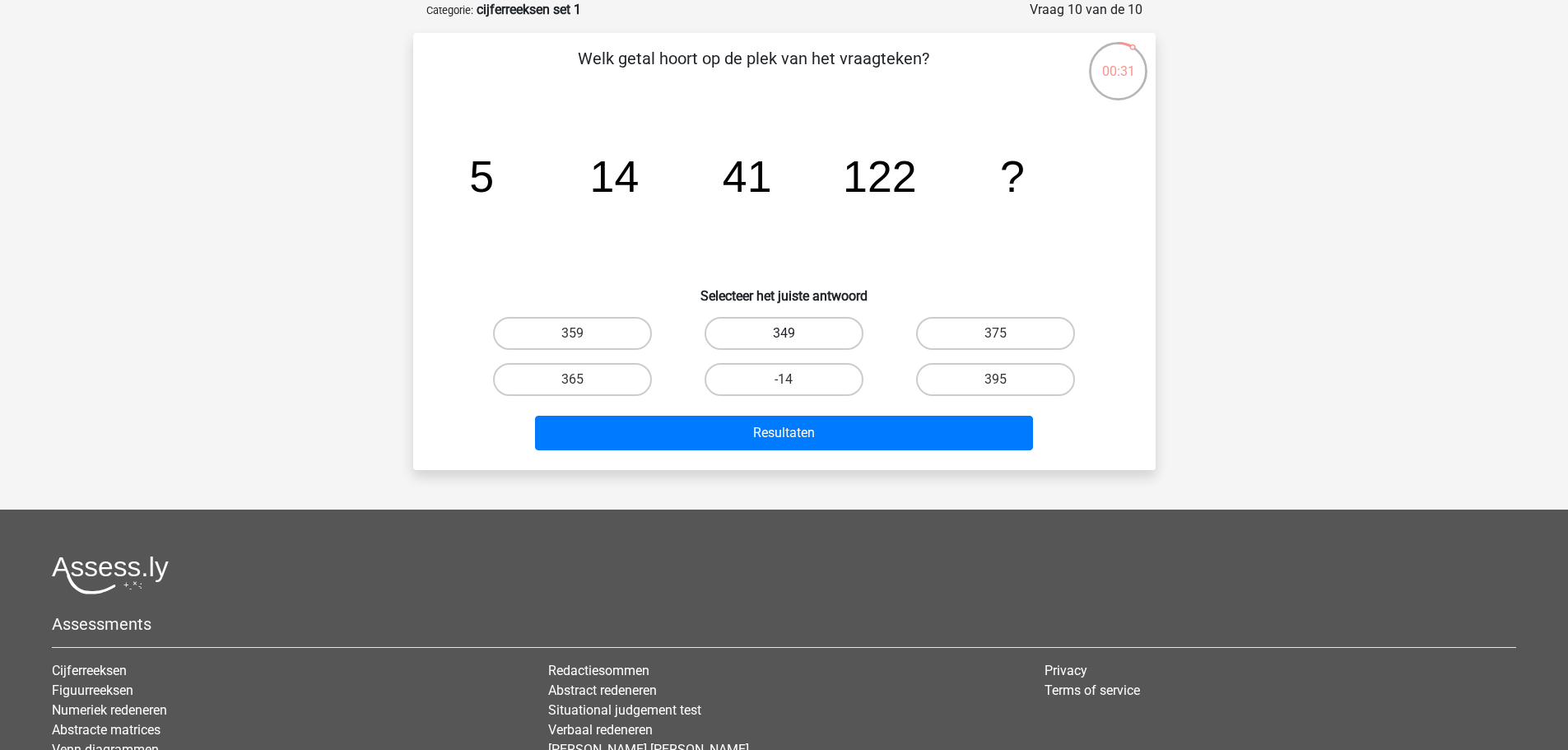
click at [773, 339] on label "349" at bounding box center [784, 333] width 159 height 33
click at [784, 339] on input "349" at bounding box center [789, 338] width 11 height 11
radio input "true"
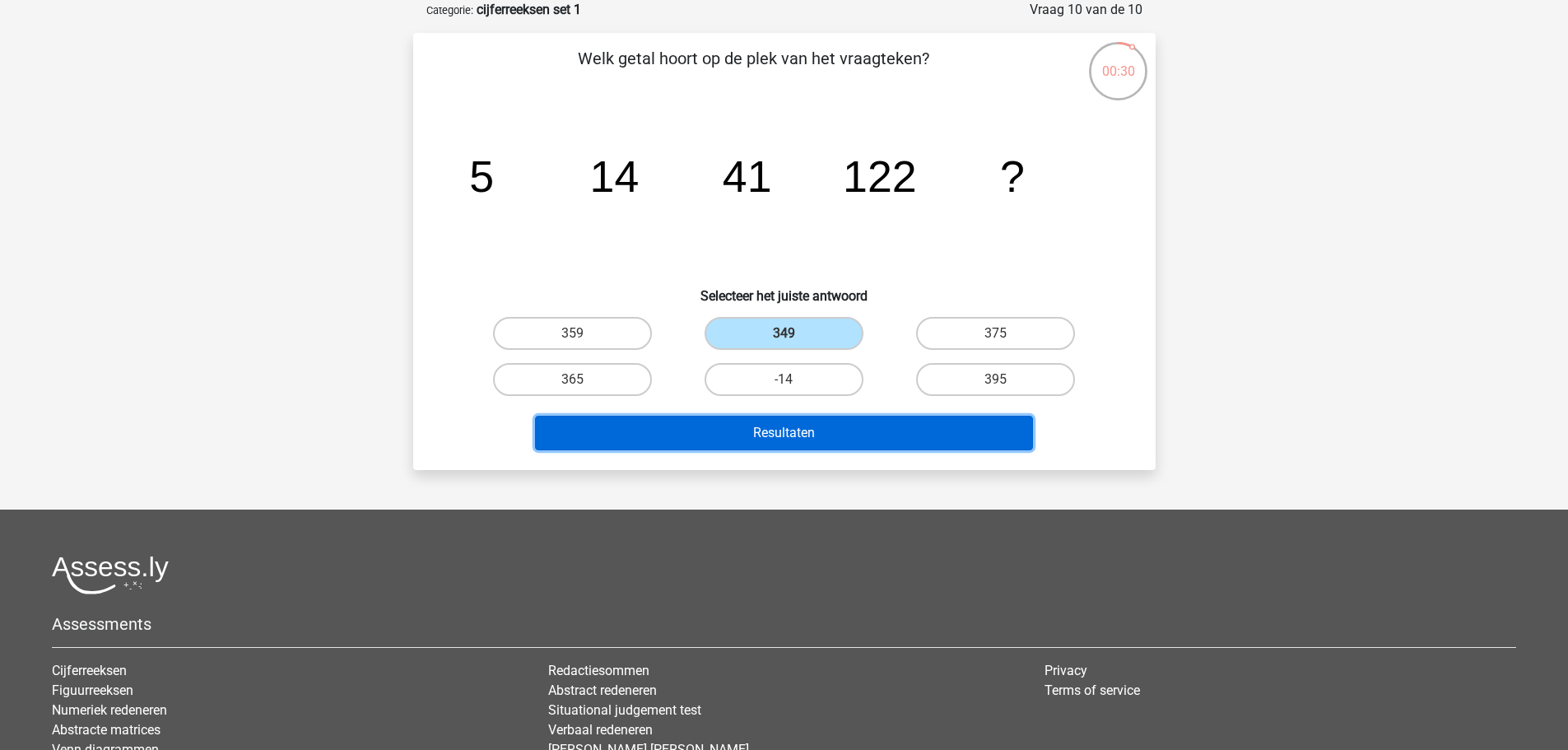
click at [778, 429] on button "Resultaten" at bounding box center [784, 433] width 498 height 34
